Goal: Task Accomplishment & Management: Complete application form

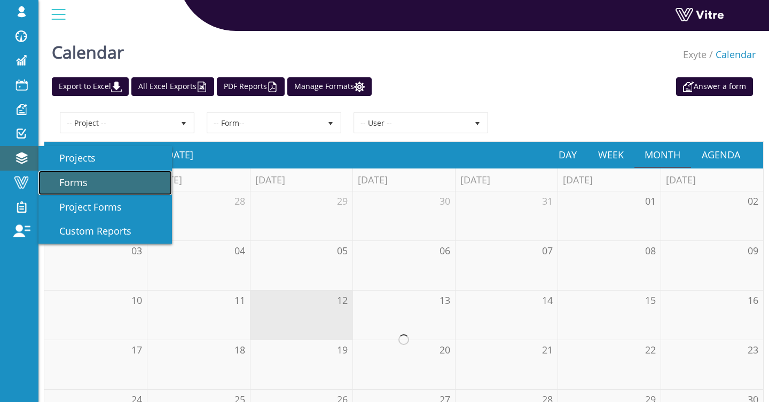
click at [90, 178] on link "Forms" at bounding box center [104, 183] width 133 height 25
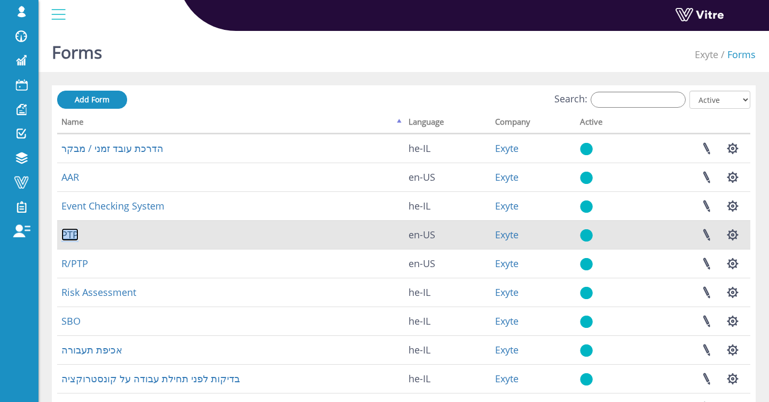
click at [70, 235] on link "PTP" at bounding box center [69, 234] width 17 height 13
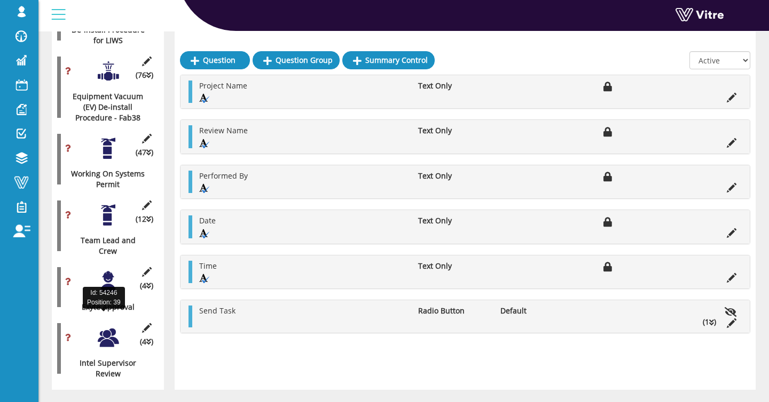
scroll to position [1849, 0]
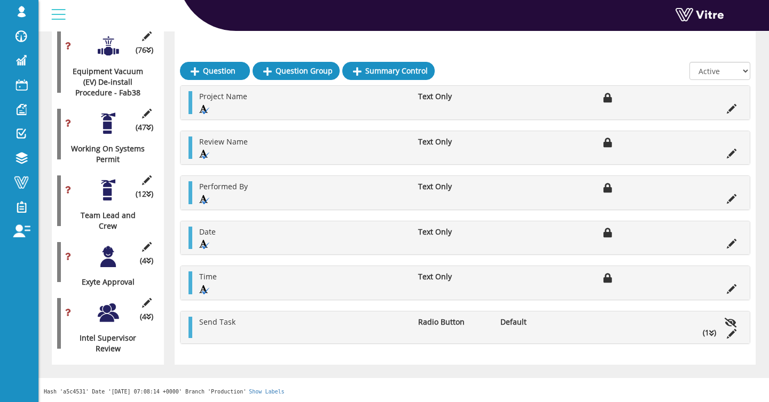
click at [106, 259] on div at bounding box center [108, 257] width 24 height 24
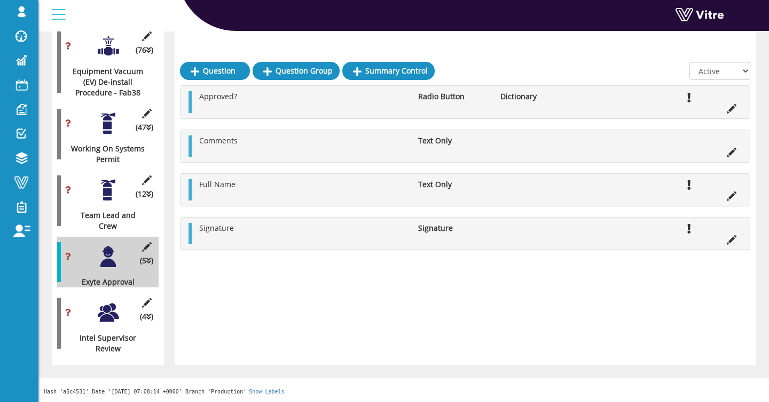
click at [717, 62] on select "All Active Not Active" at bounding box center [719, 71] width 61 height 18
select select "2"
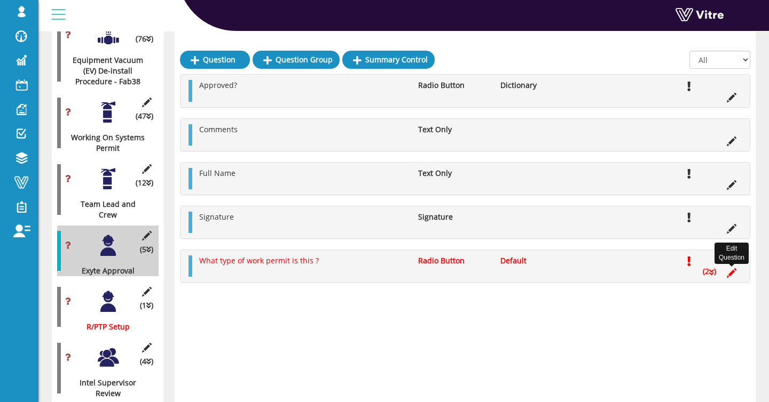
click at [730, 275] on icon at bounding box center [731, 273] width 10 height 10
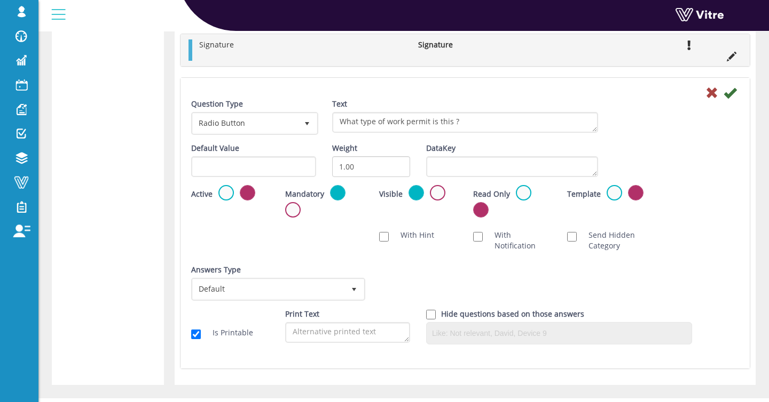
scroll to position [2924, 0]
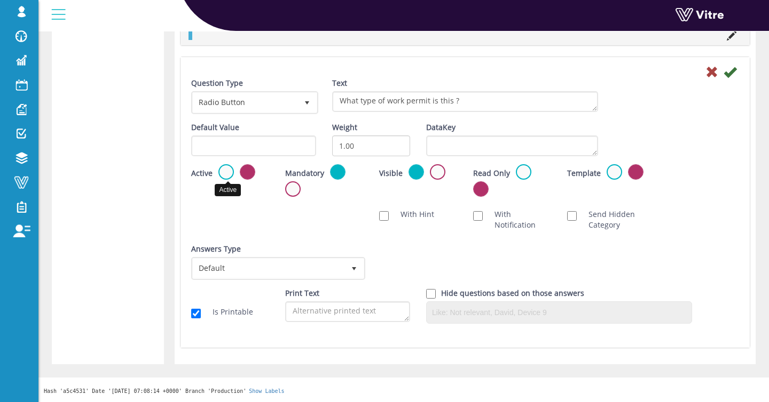
click at [226, 172] on label at bounding box center [225, 171] width 15 height 15
click at [0, 0] on input "radio" at bounding box center [0, 0] width 0 height 0
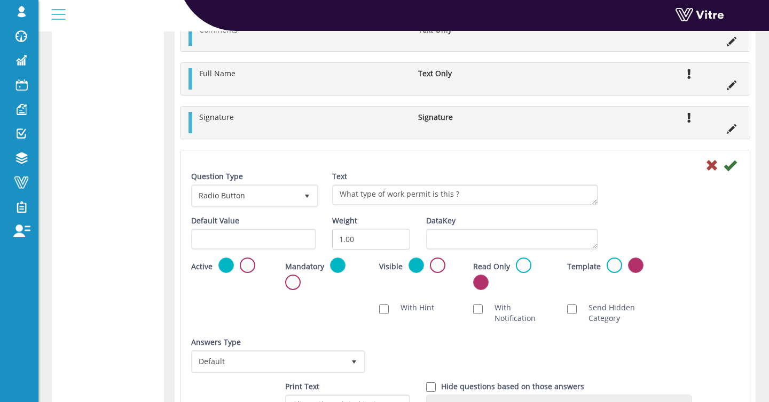
scroll to position [2829, 0]
click at [732, 170] on icon at bounding box center [729, 166] width 13 height 13
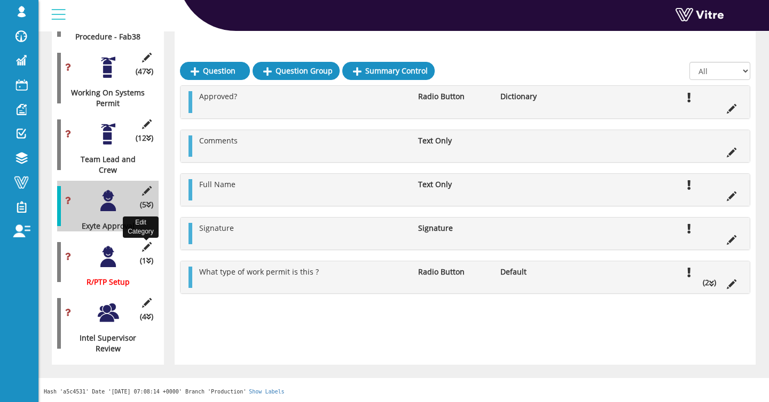
click at [143, 246] on icon at bounding box center [146, 247] width 13 height 10
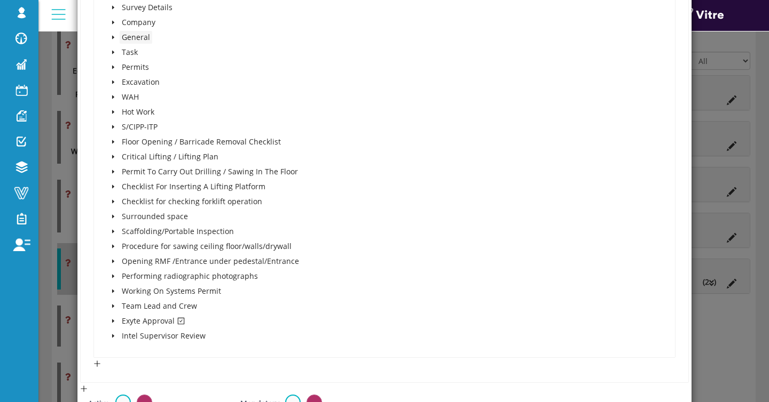
scroll to position [469, 0]
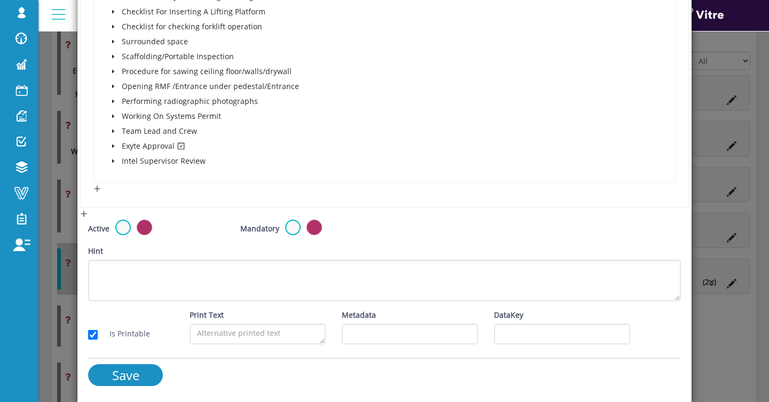
click at [116, 232] on div "Active" at bounding box center [156, 229] width 136 height 18
click at [120, 231] on label at bounding box center [122, 227] width 15 height 15
click at [0, 0] on input "radio" at bounding box center [0, 0] width 0 height 0
click at [141, 374] on input "Save" at bounding box center [125, 376] width 75 height 22
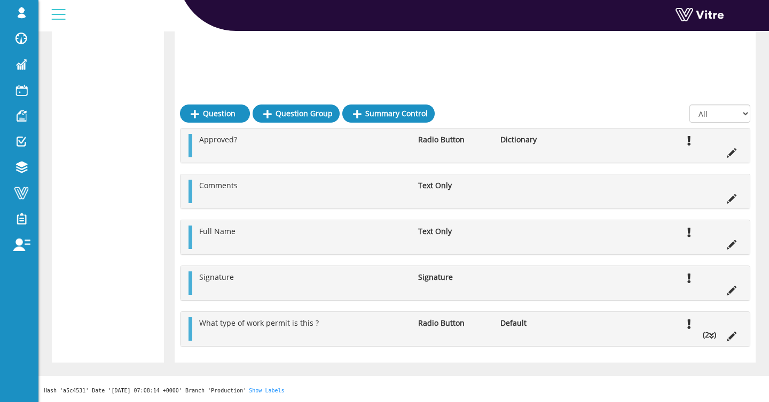
scroll to position [2497, 0]
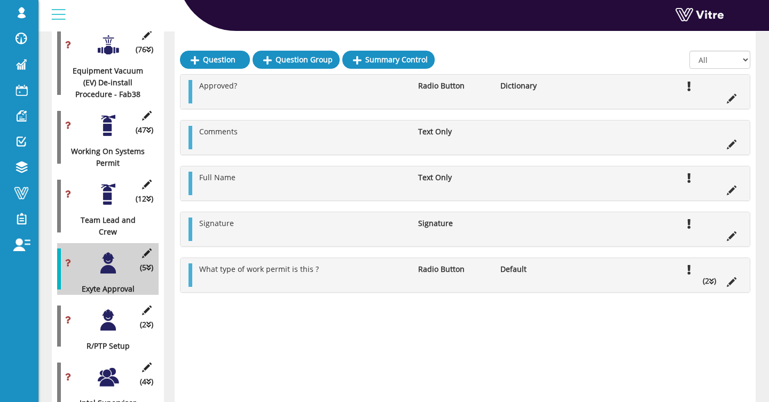
click at [96, 204] on div at bounding box center [108, 195] width 24 height 24
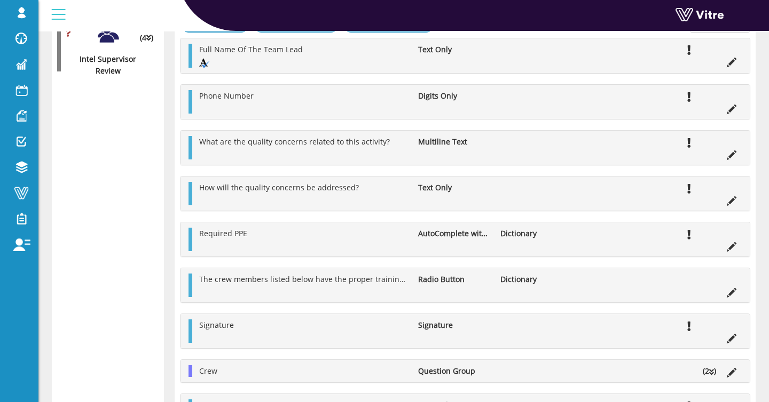
scroll to position [3061, 0]
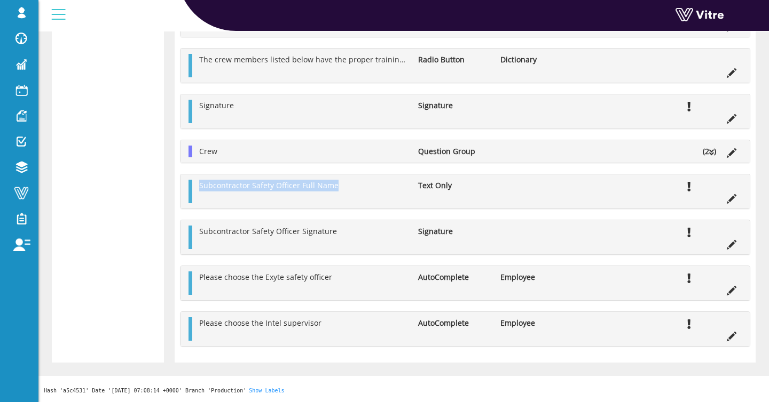
drag, startPoint x: 337, startPoint y: 186, endPoint x: 187, endPoint y: 189, distance: 149.5
click at [187, 189] on div "Subcontractor Safety Officer Full Name Text Only" at bounding box center [464, 192] width 569 height 34
copy span "Subcontractor Safety Officer Full Name"
drag, startPoint x: 342, startPoint y: 231, endPoint x: 197, endPoint y: 236, distance: 144.2
click at [197, 236] on li "Subcontractor Safety Officer Signature" at bounding box center [303, 232] width 219 height 12
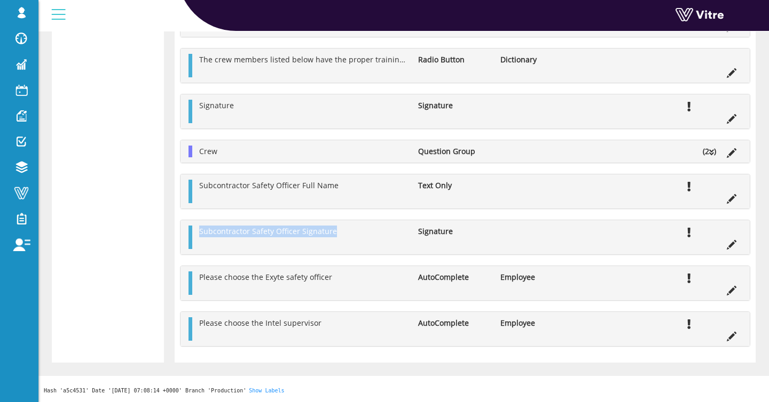
copy span "Subcontractor Safety Officer Signature"
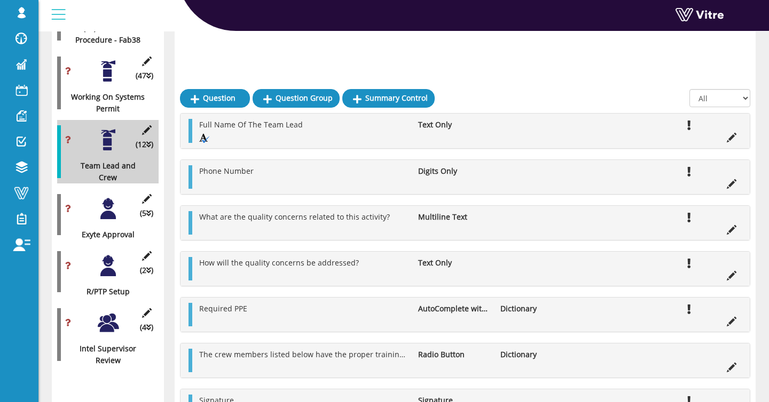
scroll to position [2550, 0]
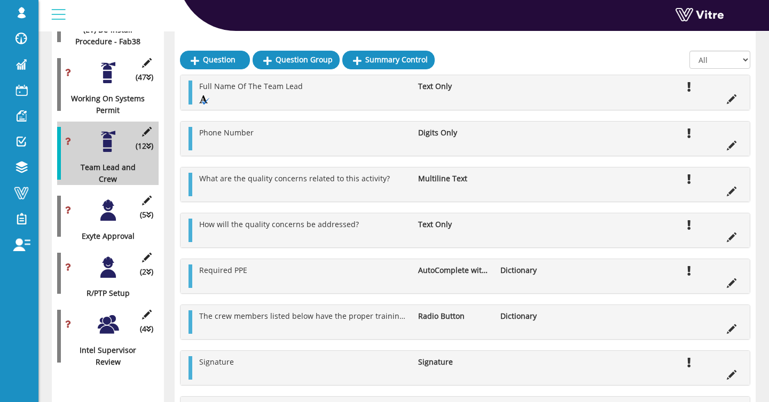
click at [105, 223] on div at bounding box center [108, 211] width 24 height 24
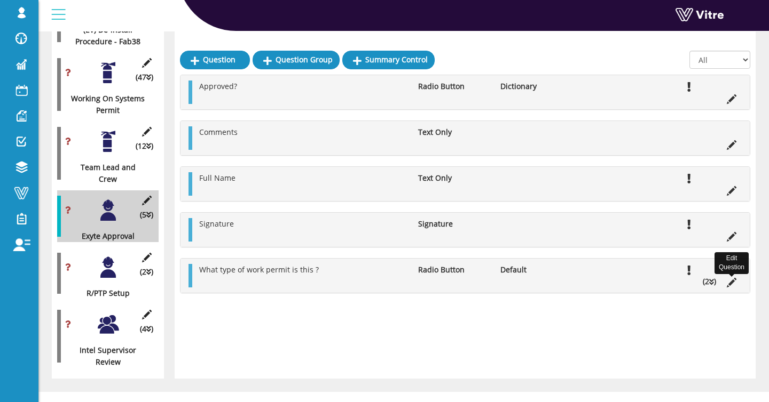
click at [731, 282] on icon at bounding box center [731, 283] width 10 height 10
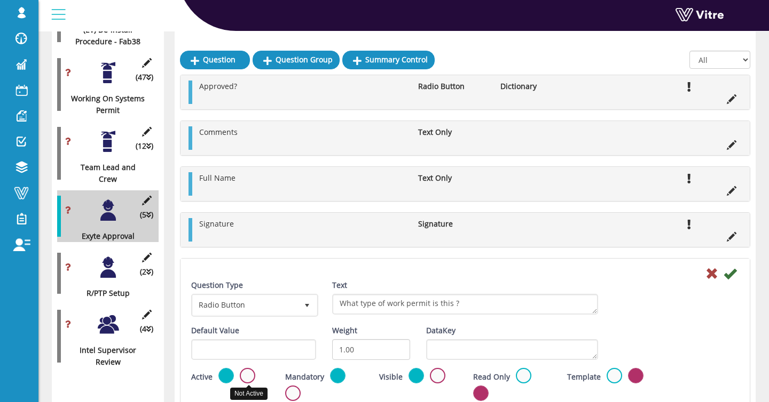
click at [246, 371] on label at bounding box center [247, 375] width 15 height 15
click at [0, 0] on input "radio" at bounding box center [0, 0] width 0 height 0
click at [731, 272] on icon at bounding box center [729, 273] width 13 height 13
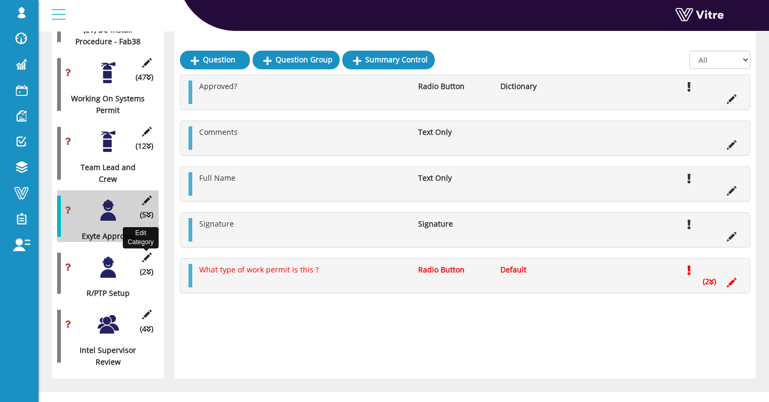
click at [151, 263] on icon at bounding box center [146, 258] width 13 height 10
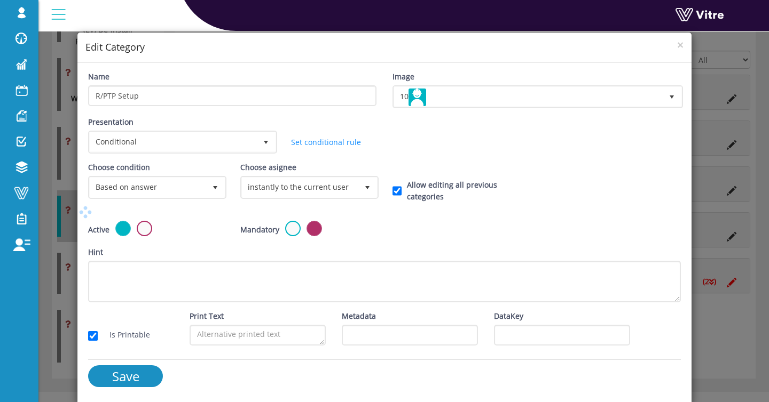
click at [150, 226] on label at bounding box center [144, 228] width 15 height 15
click at [0, 0] on input "radio" at bounding box center [0, 0] width 0 height 0
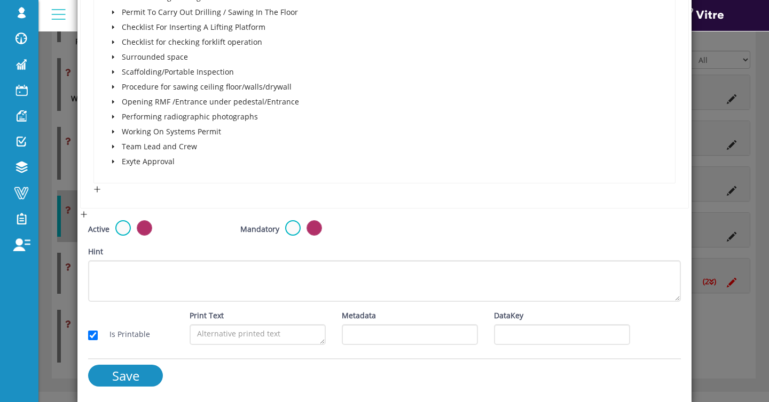
scroll to position [454, 0]
click at [139, 376] on input "Save" at bounding box center [125, 376] width 75 height 22
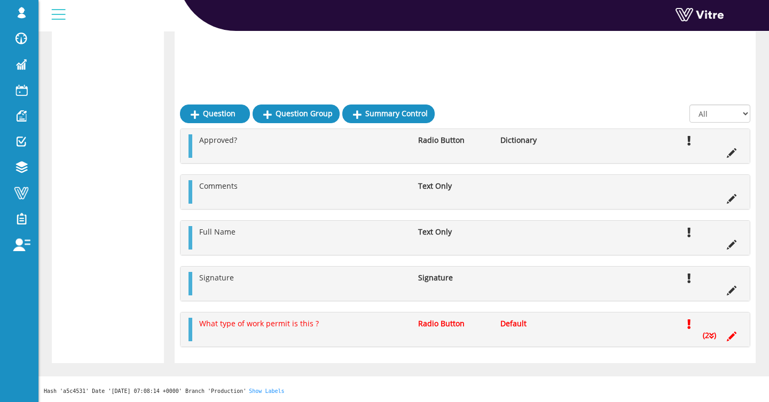
scroll to position [2550, 0]
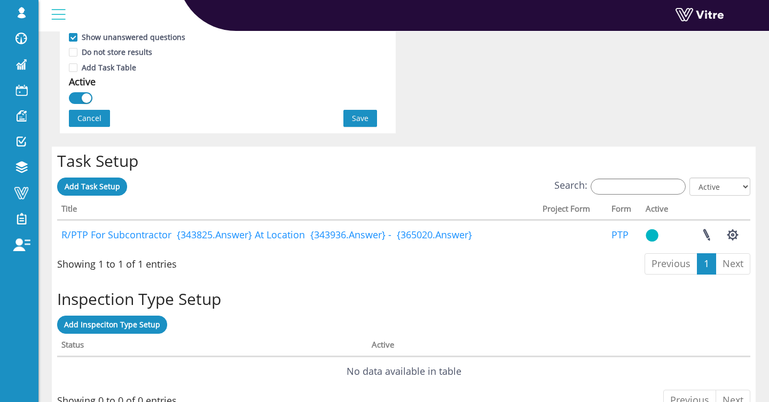
scroll to position [722, 0]
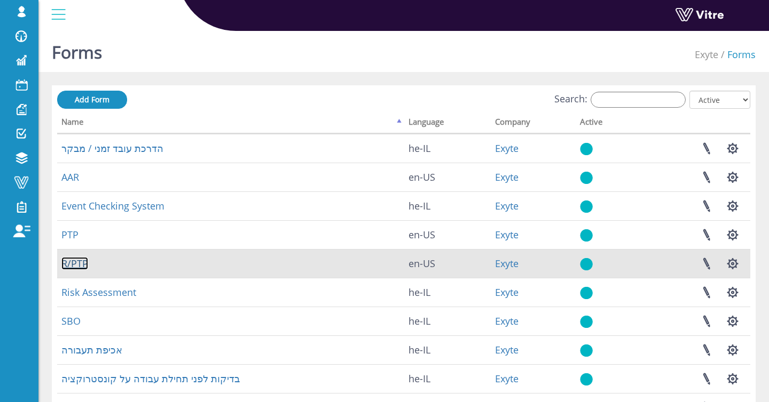
click at [76, 260] on link "R/PTP" at bounding box center [74, 263] width 27 height 13
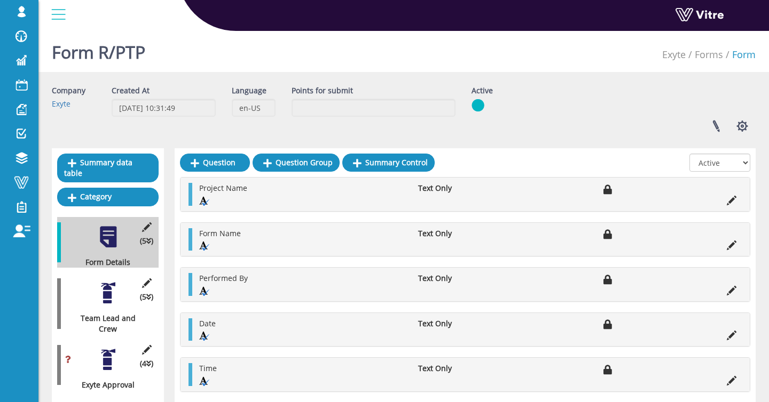
click at [95, 298] on div "(5 ) Team Lead and Crew" at bounding box center [107, 303] width 101 height 61
click at [98, 297] on div at bounding box center [108, 293] width 24 height 24
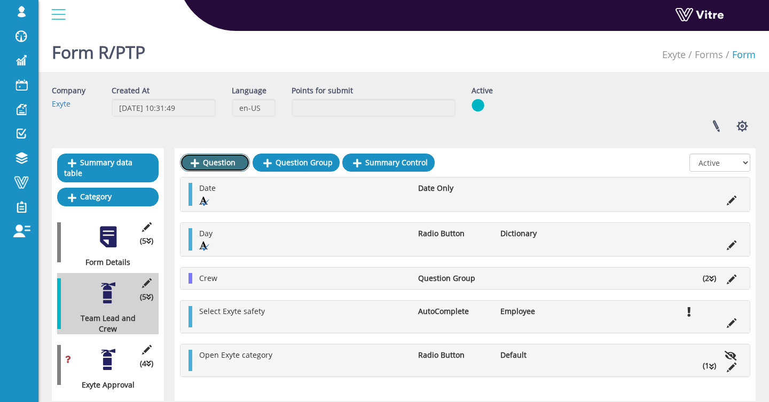
click at [208, 163] on link "Question" at bounding box center [215, 163] width 70 height 18
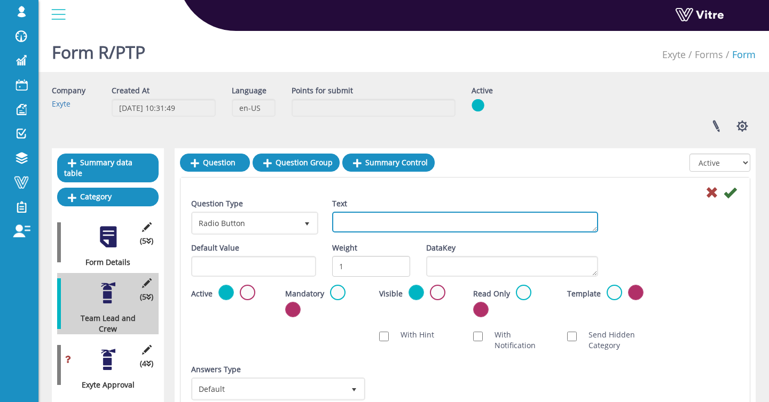
click at [409, 230] on textarea "Text" at bounding box center [465, 222] width 266 height 21
paste textarea "Subcontractor Safety Officer Full Name"
type textarea "Subcontractor Safety Officer Full Name"
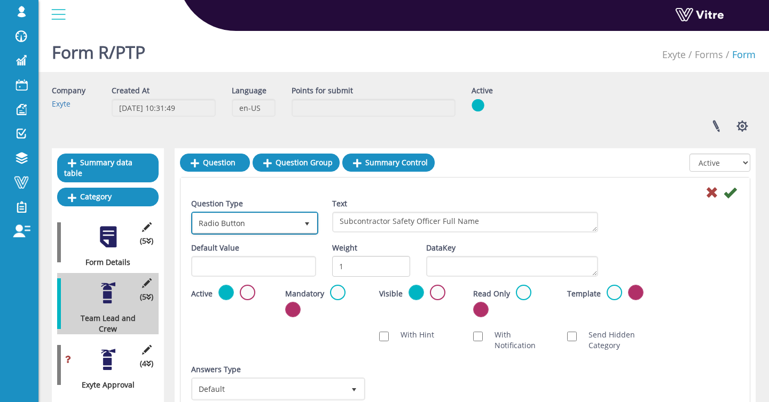
click at [274, 218] on span "Radio Button" at bounding box center [245, 222] width 105 height 19
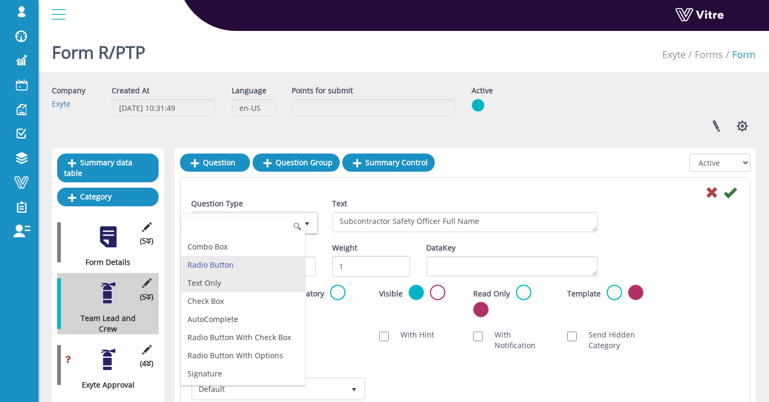
click at [256, 278] on li "Text Only" at bounding box center [243, 283] width 124 height 18
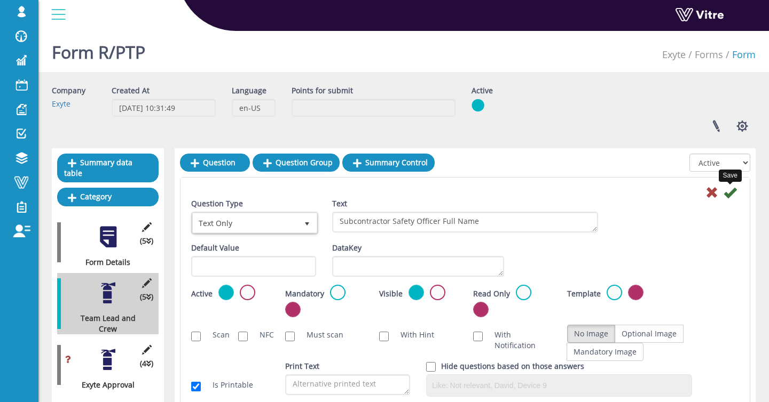
click at [731, 196] on icon at bounding box center [729, 192] width 13 height 13
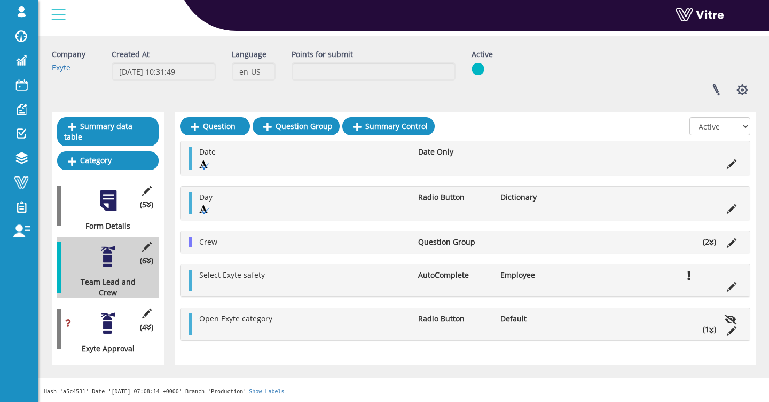
scroll to position [74, 0]
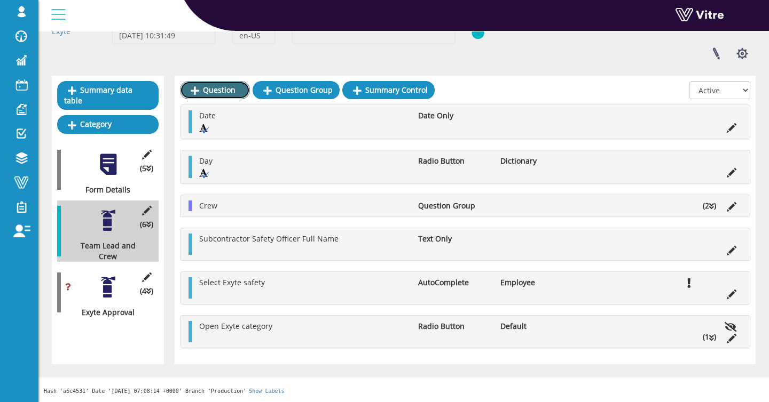
click at [218, 95] on link "Question" at bounding box center [215, 90] width 70 height 18
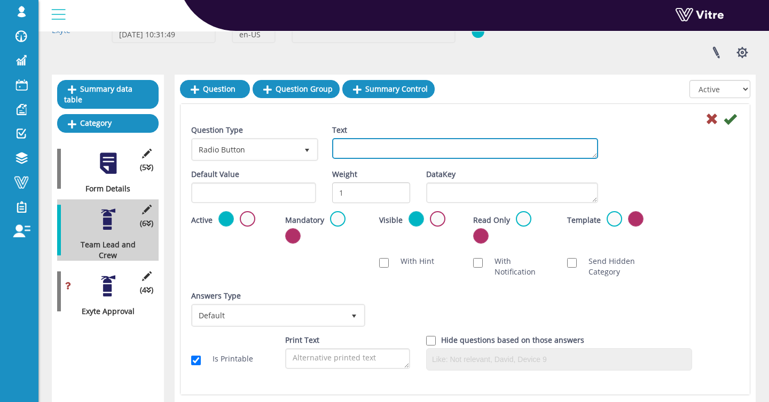
click at [370, 155] on textarea "Text" at bounding box center [465, 148] width 266 height 21
paste textarea "Subcontractor Safety Officer Signature"
type textarea "Subcontractor Safety Officer Signature"
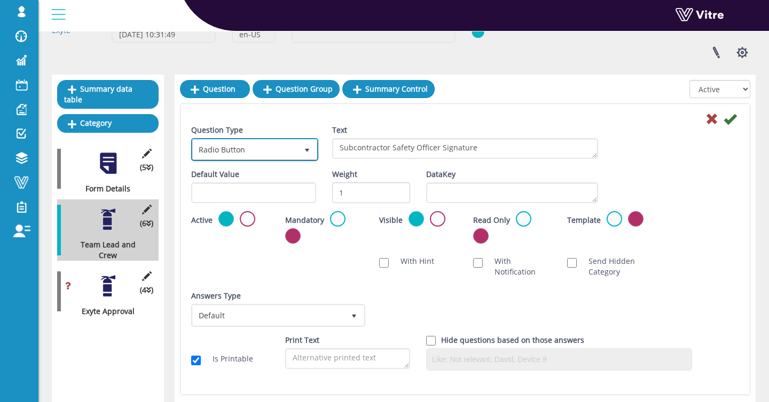
click at [261, 141] on span "Radio Button" at bounding box center [245, 149] width 105 height 19
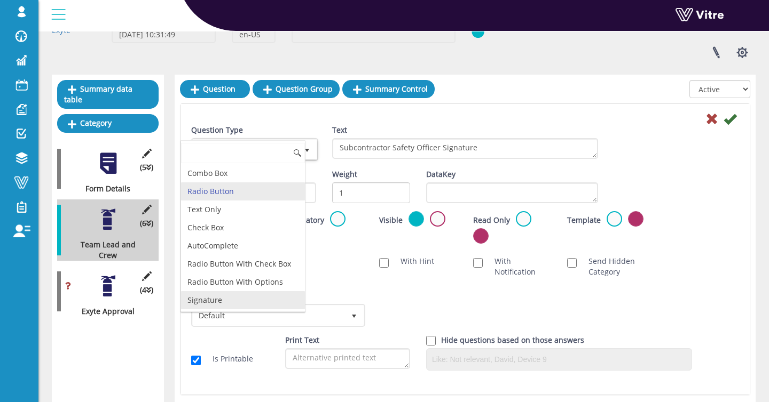
drag, startPoint x: 241, startPoint y: 303, endPoint x: 255, endPoint y: 295, distance: 16.0
click at [241, 303] on li "Signature" at bounding box center [243, 300] width 124 height 18
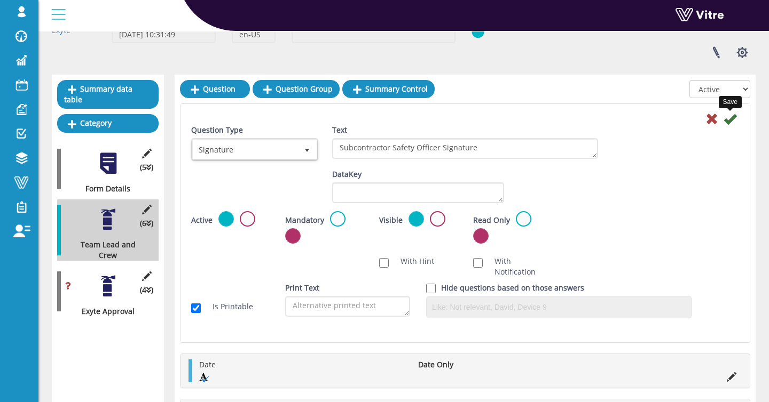
click at [728, 122] on icon at bounding box center [729, 119] width 13 height 13
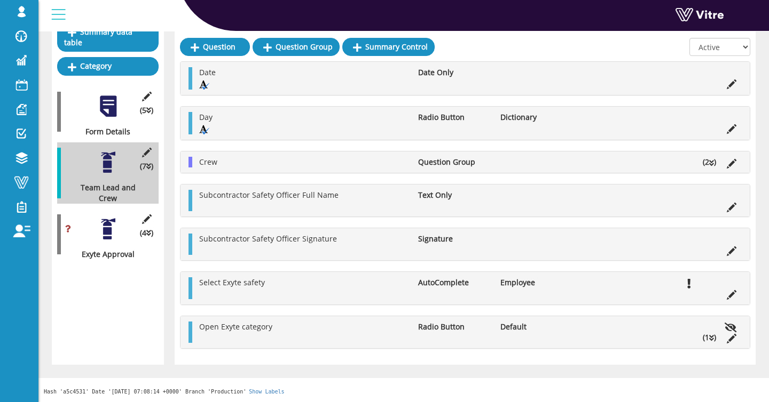
scroll to position [188, 0]
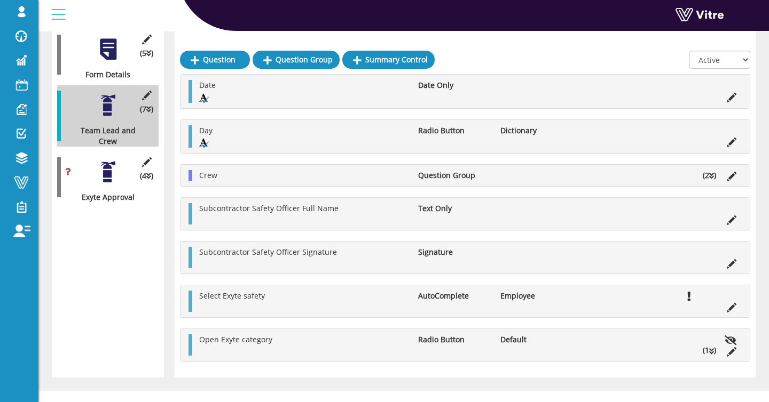
drag, startPoint x: 191, startPoint y: 338, endPoint x: 279, endPoint y: 7, distance: 341.8
